Goal: Check status: Check status

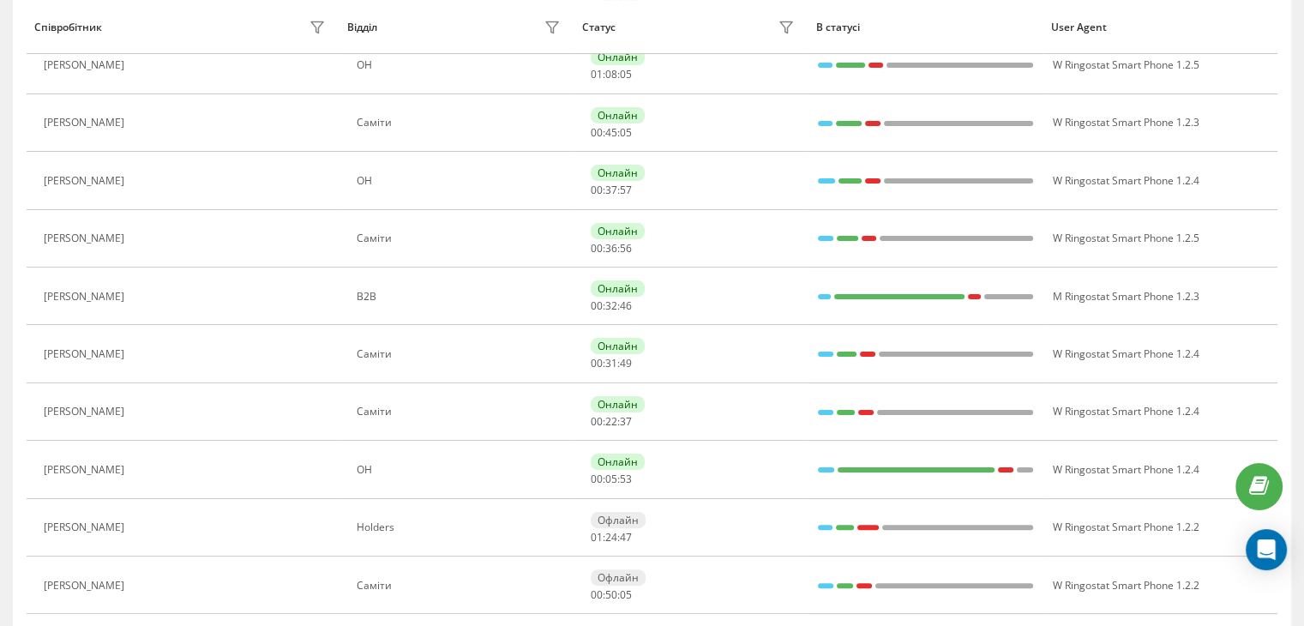
scroll to position [343, 0]
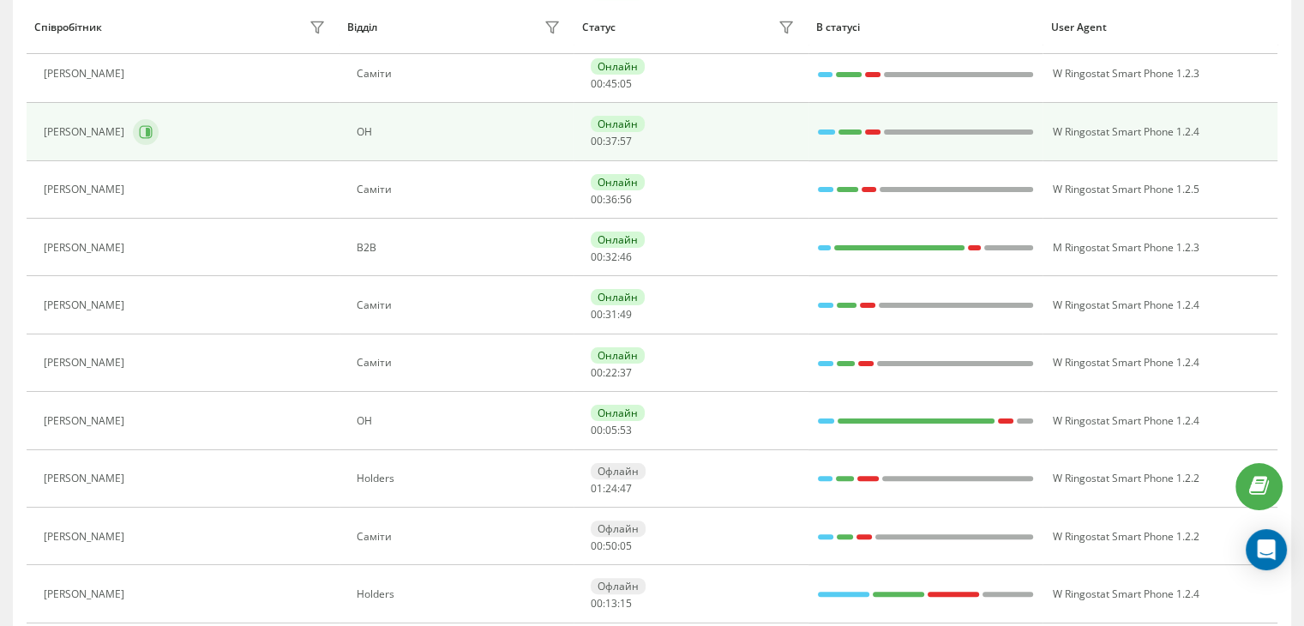
click at [133, 138] on button at bounding box center [146, 132] width 26 height 26
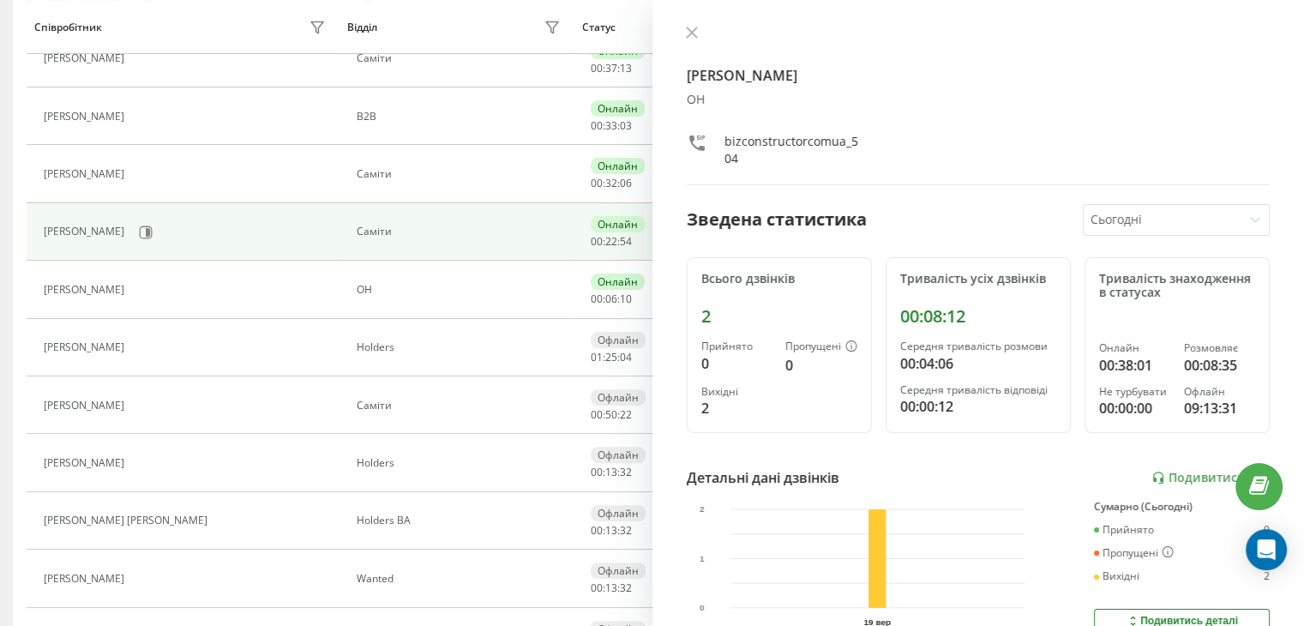
scroll to position [514, 0]
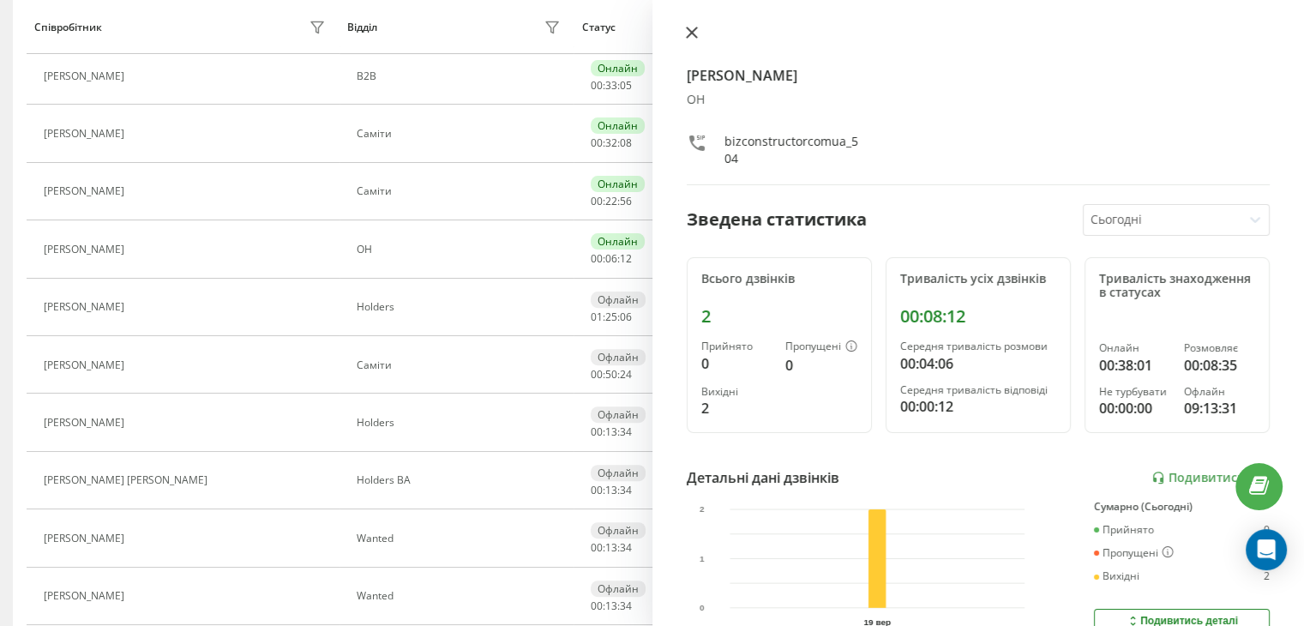
click at [689, 40] on button at bounding box center [692, 34] width 22 height 16
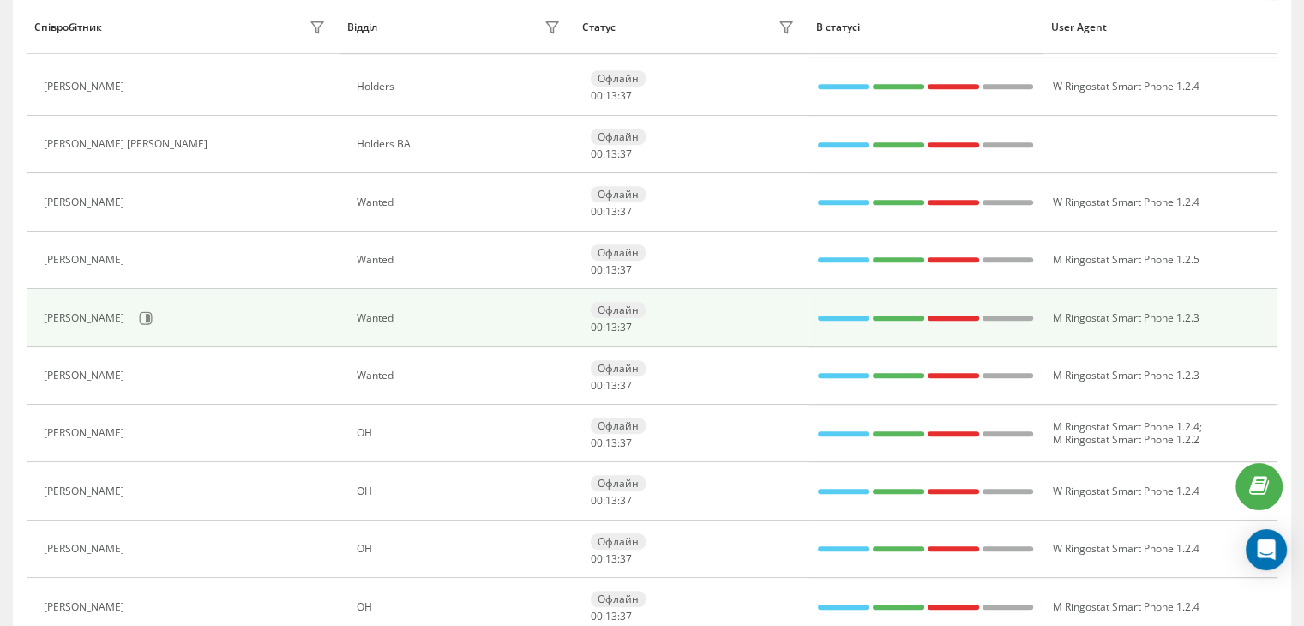
scroll to position [943, 0]
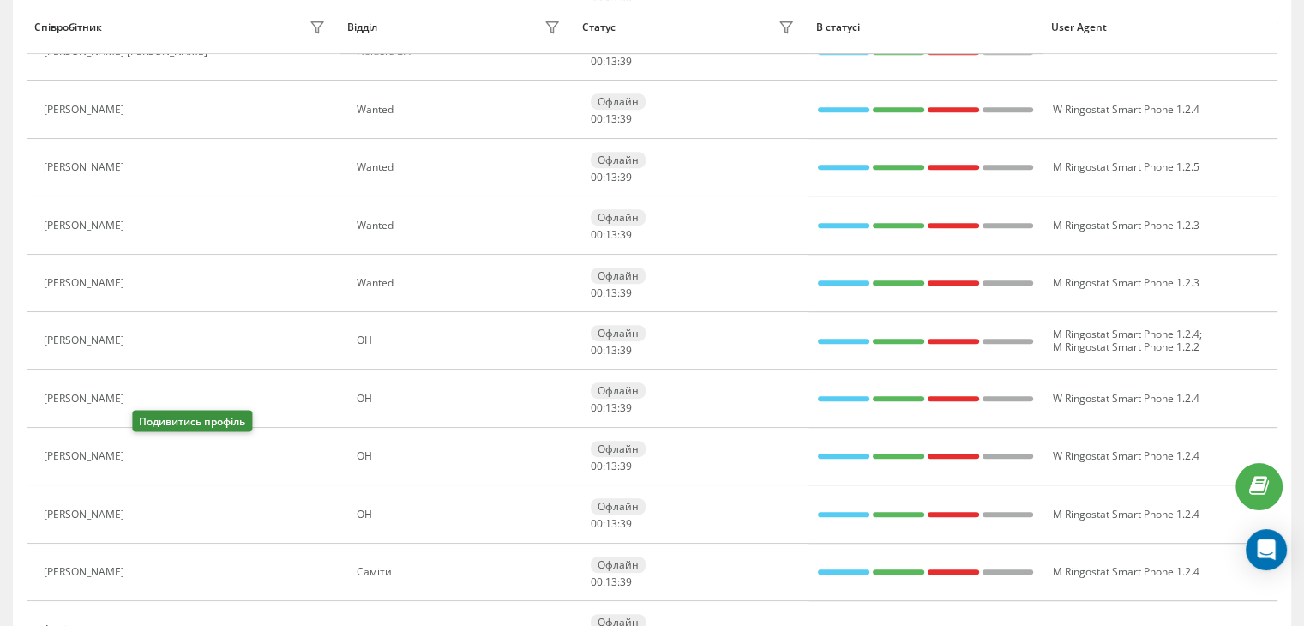
click at [144, 451] on icon at bounding box center [143, 457] width 14 height 14
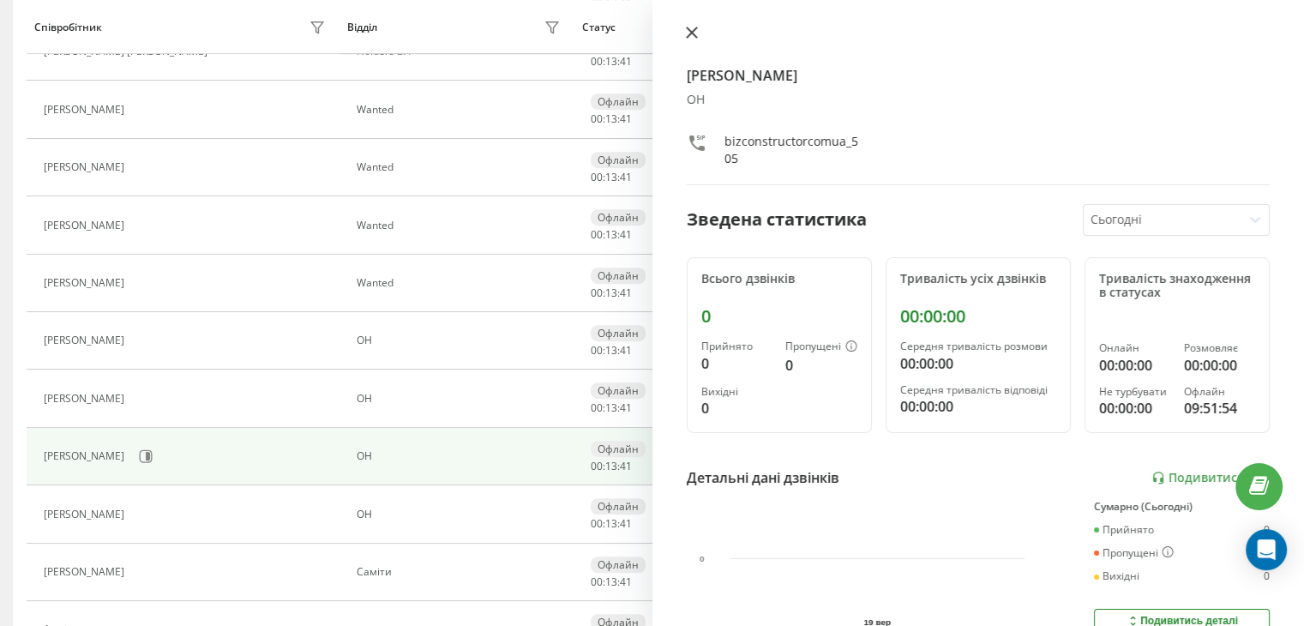
click at [693, 36] on icon at bounding box center [692, 33] width 12 height 12
